Goal: Information Seeking & Learning: Learn about a topic

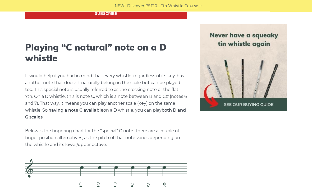
scroll to position [1103, 0]
click at [111, 58] on h2 "Playing “C natural” note on a D whistle" at bounding box center [106, 53] width 162 height 22
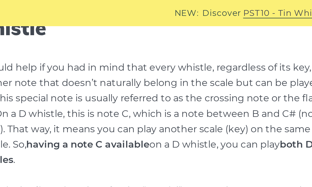
scroll to position [1148, 0]
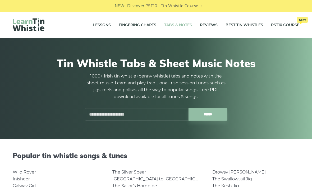
click at [186, 69] on h1 "Tin Whistle Tabs & Sheet Music Notes" at bounding box center [156, 63] width 282 height 13
click at [196, 5] on link "PST10 - Tin Whistle Course" at bounding box center [172, 6] width 53 height 6
